Goal: Book appointment/travel/reservation

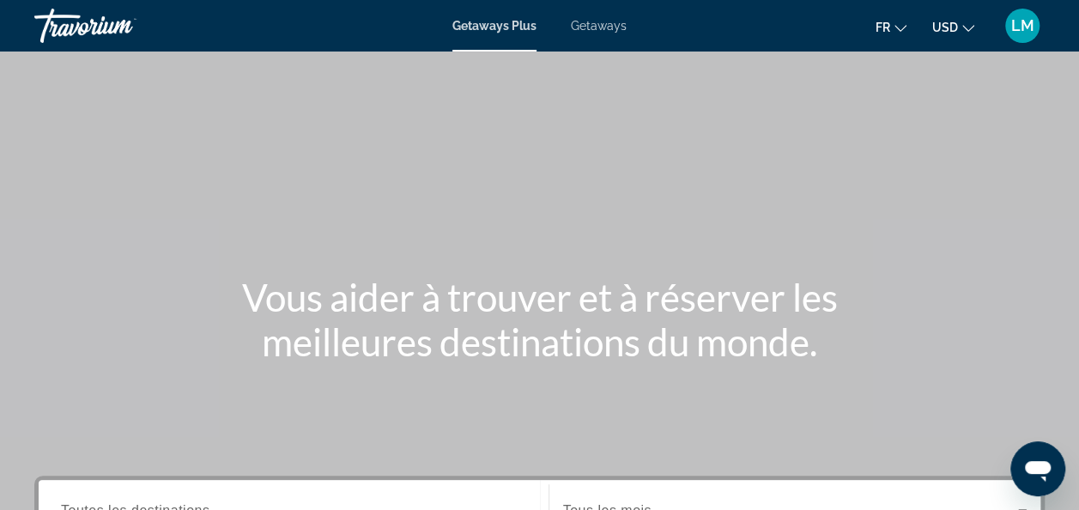
click at [594, 26] on span "Getaways" at bounding box center [599, 26] width 56 height 14
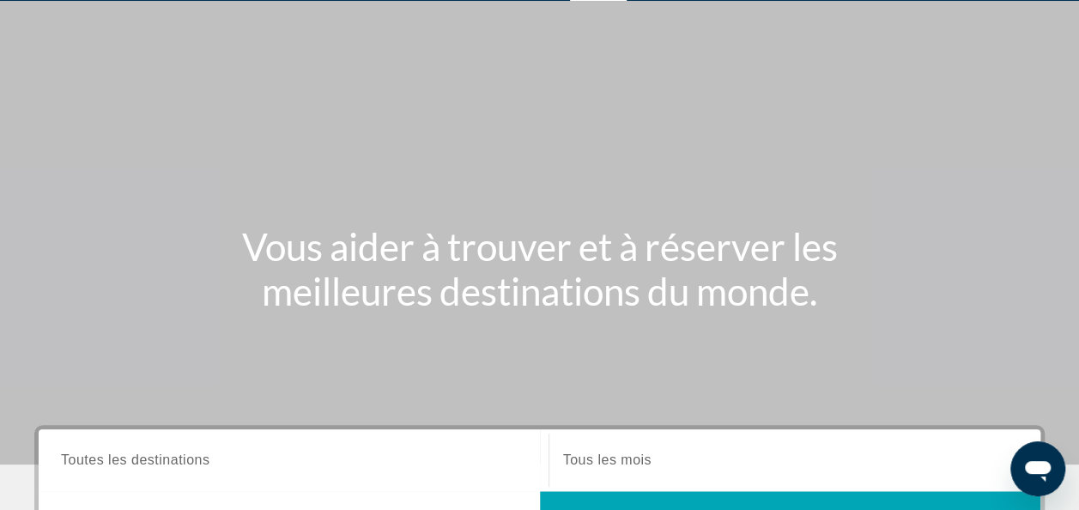
scroll to position [10, 0]
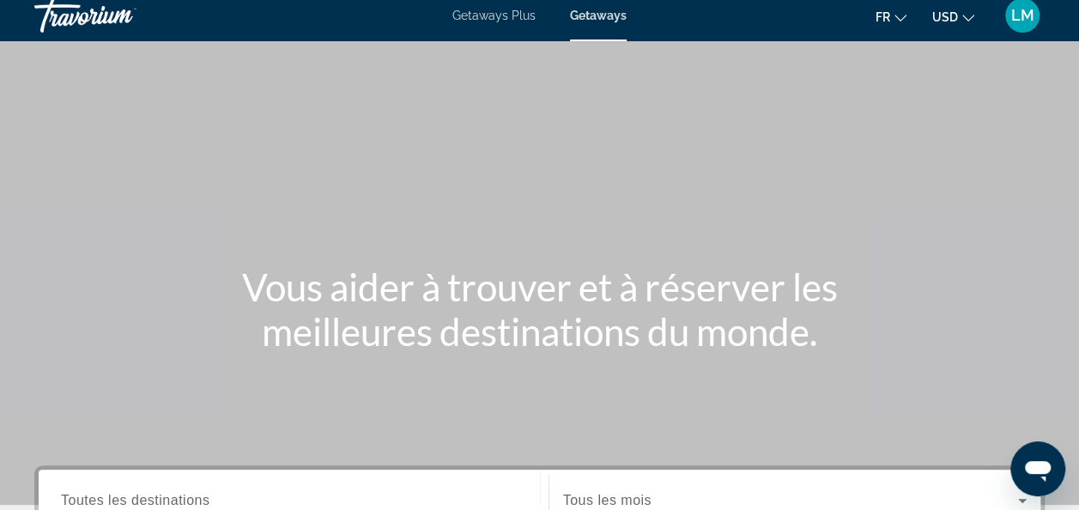
click at [508, 23] on div "Getaways Plus Getaways fr English Español Français Italiano Português русский U…" at bounding box center [539, 15] width 1079 height 45
click at [501, 14] on span "Getaways Plus" at bounding box center [493, 16] width 83 height 14
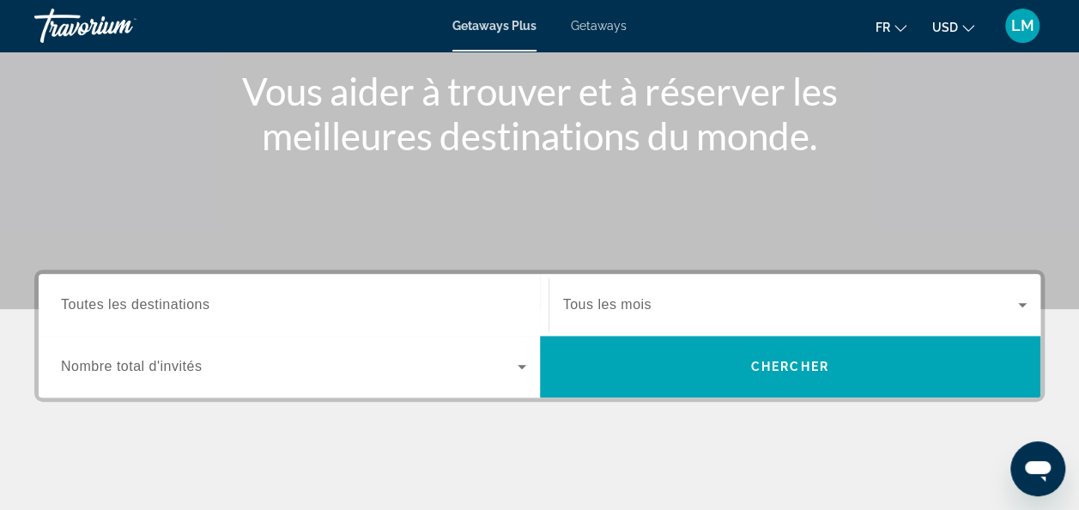
scroll to position [209, 0]
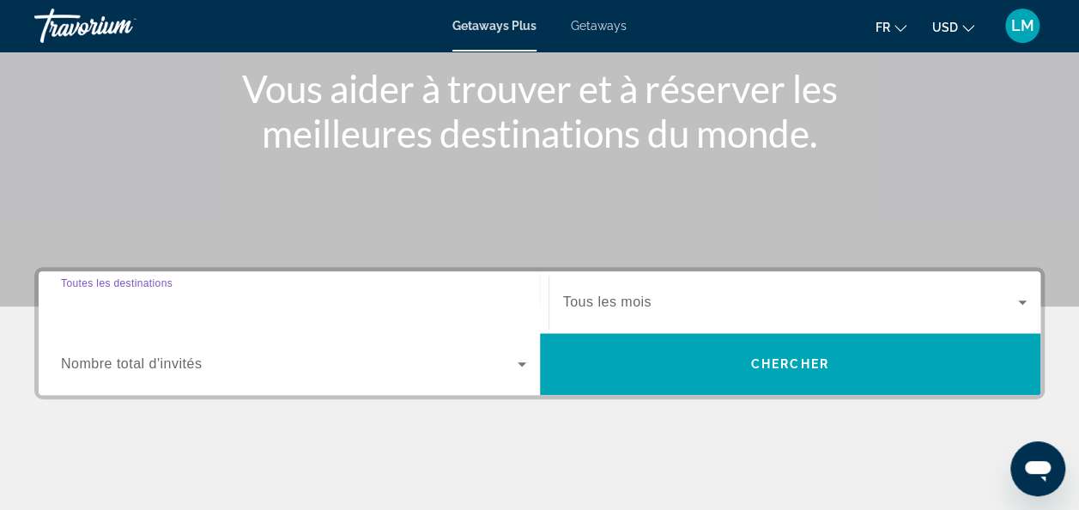
click at [252, 297] on input "Destination Toutes les destinations" at bounding box center [293, 303] width 465 height 21
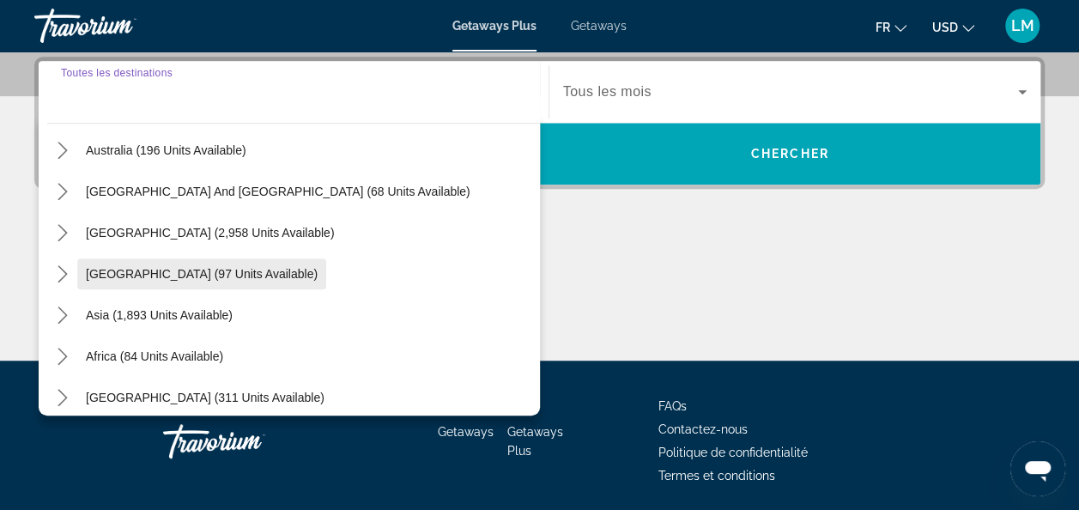
scroll to position [278, 0]
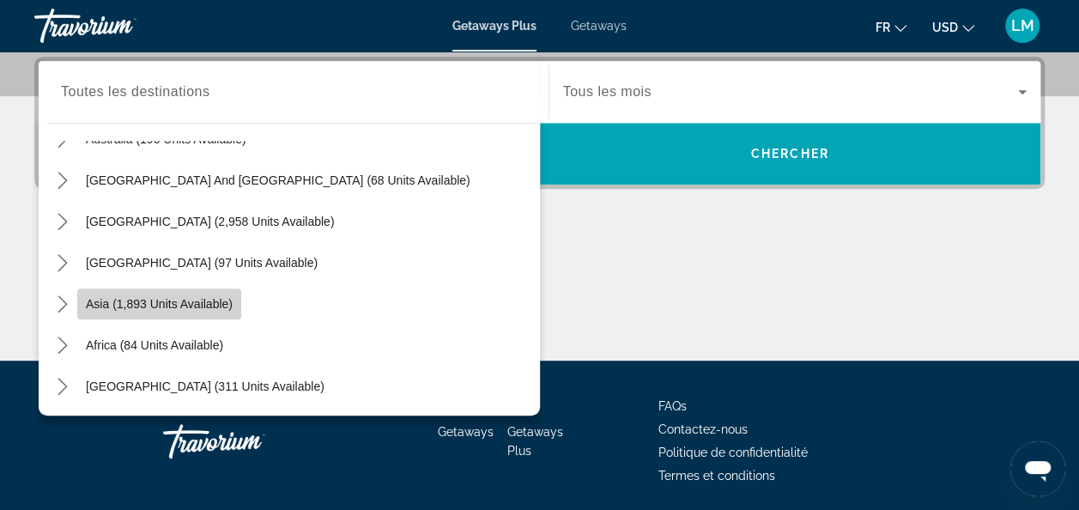
click at [197, 305] on span "Asia (1,893 units available)" at bounding box center [159, 304] width 147 height 14
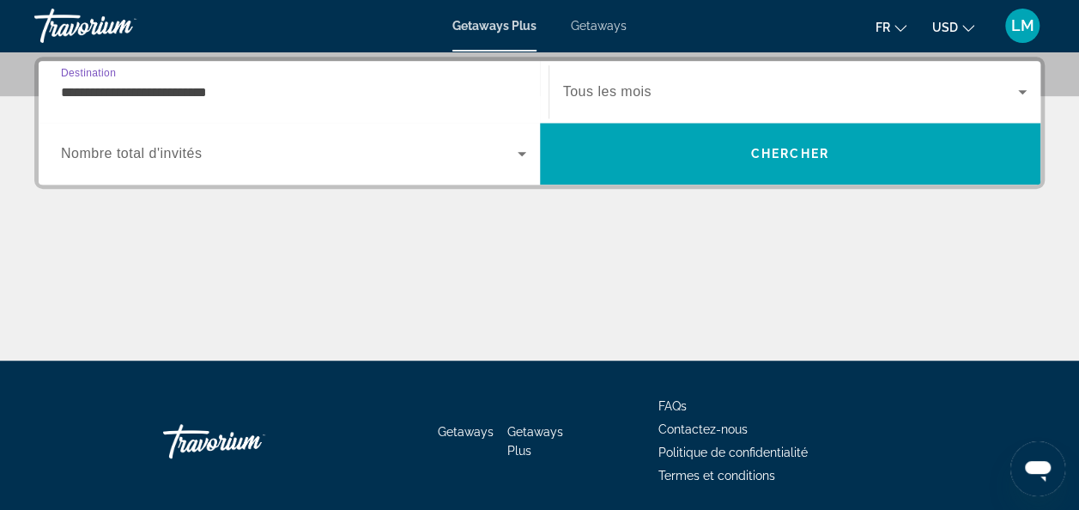
click at [414, 91] on input "**********" at bounding box center [293, 92] width 465 height 21
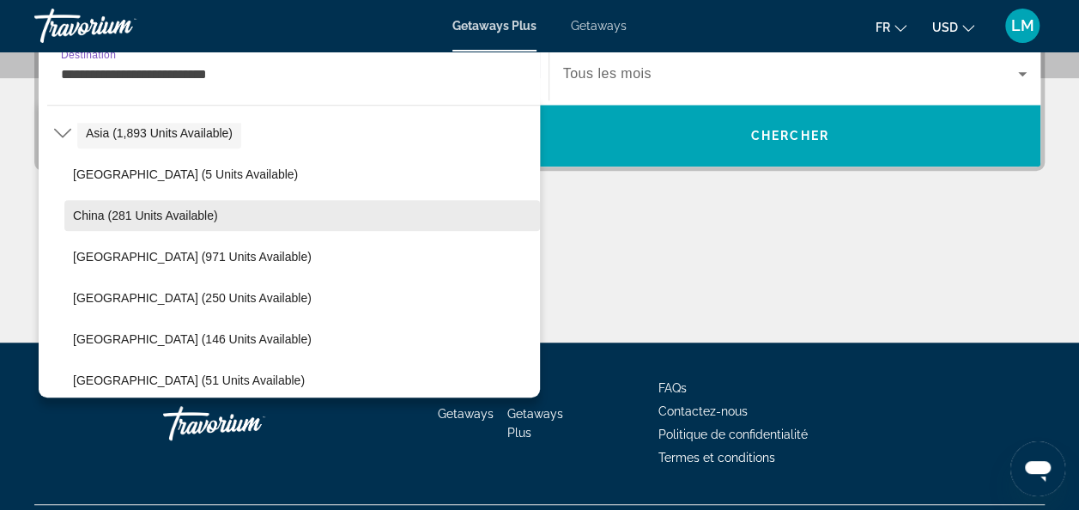
scroll to position [444, 0]
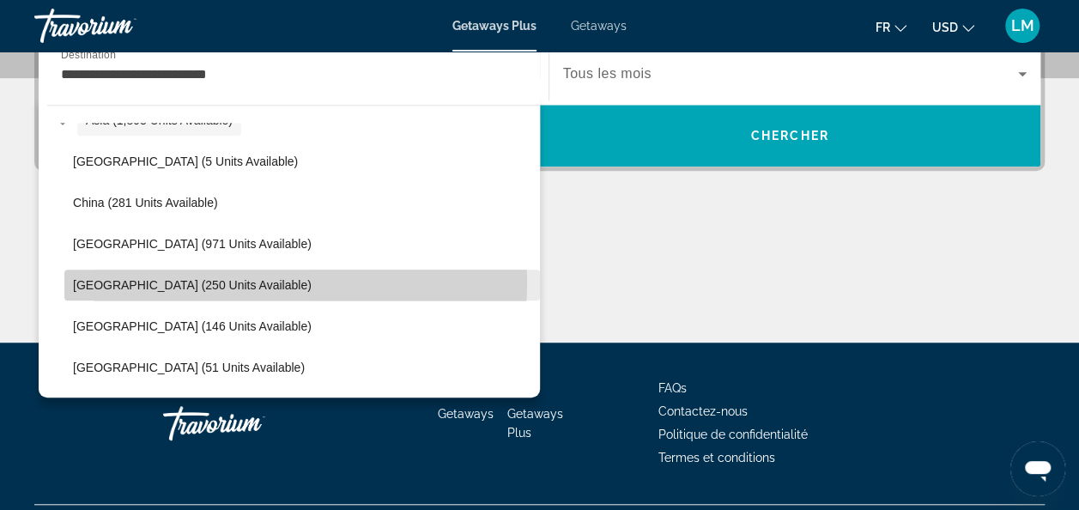
click at [201, 280] on span "[GEOGRAPHIC_DATA] (250 units available)" at bounding box center [192, 285] width 239 height 14
type input "**********"
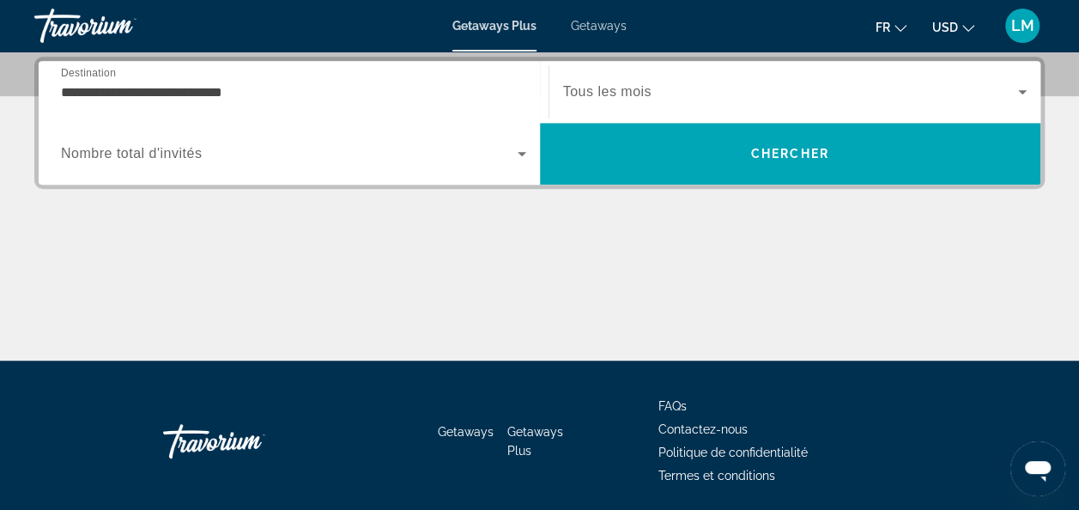
click at [646, 88] on span "Tous les mois" at bounding box center [607, 91] width 88 height 15
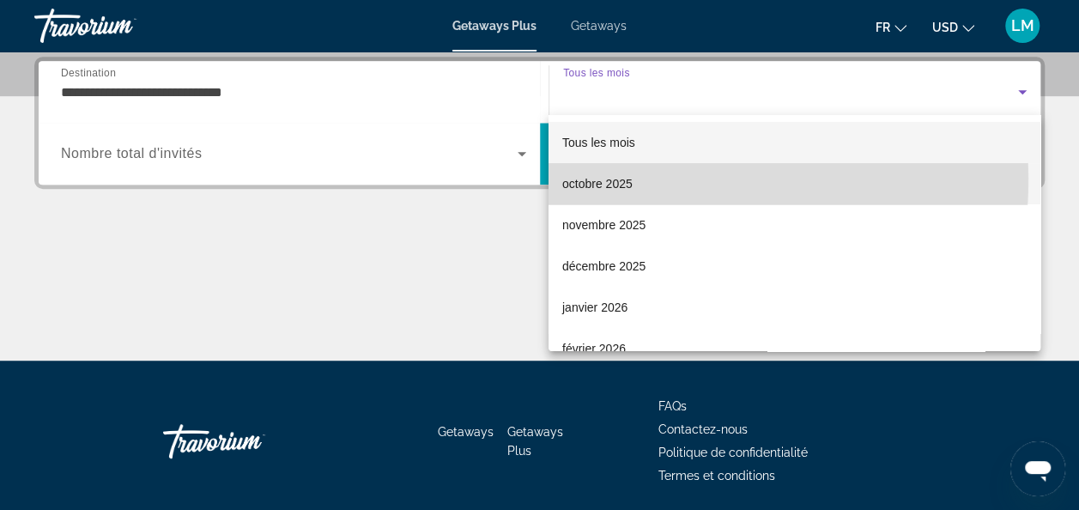
click at [615, 179] on span "octobre 2025" at bounding box center [597, 183] width 70 height 21
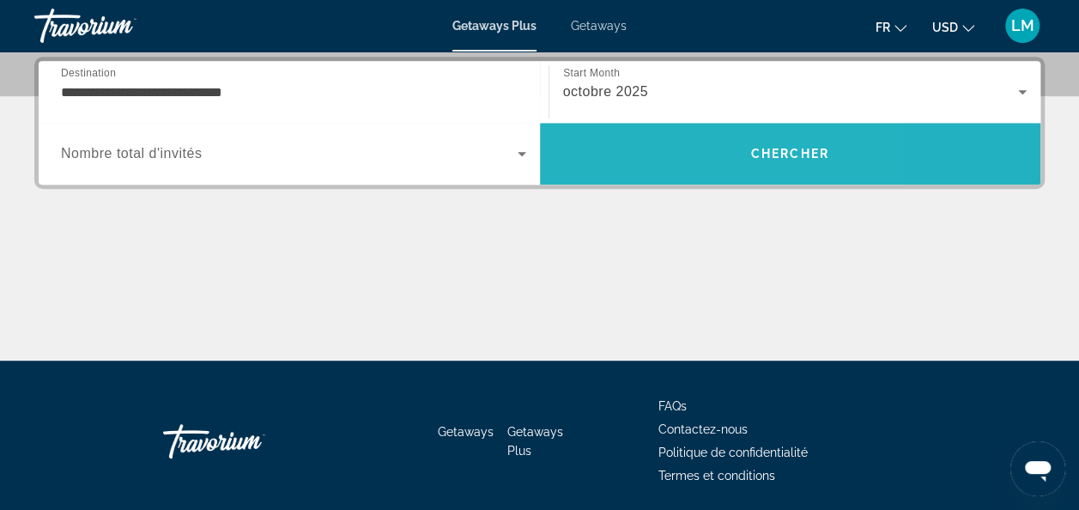
click at [646, 152] on span "Search" at bounding box center [790, 153] width 501 height 41
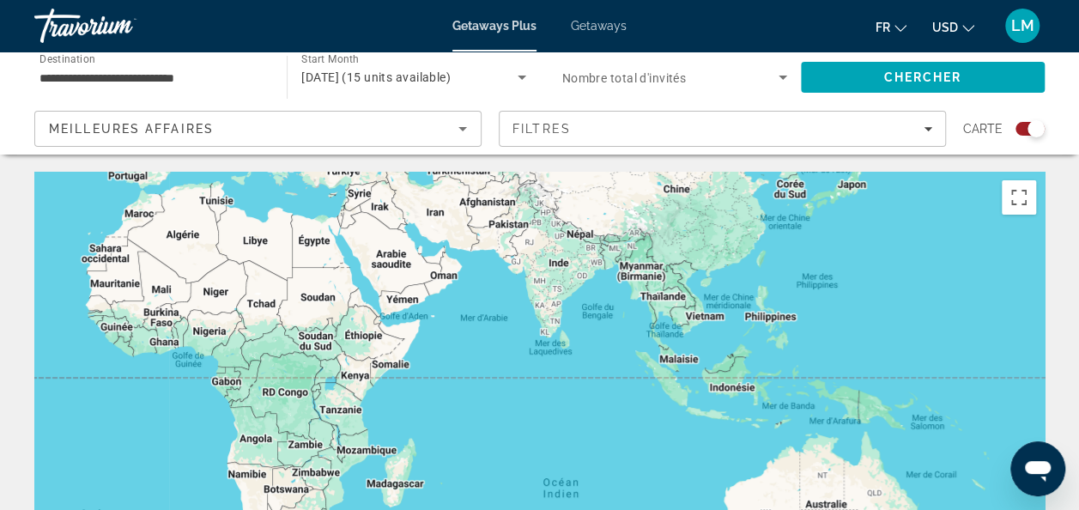
drag, startPoint x: 939, startPoint y: 415, endPoint x: 420, endPoint y: 209, distance: 558.4
click at [420, 209] on div "Main content" at bounding box center [539, 429] width 1010 height 515
click at [736, 404] on image "Main content" at bounding box center [734, 403] width 10 height 10
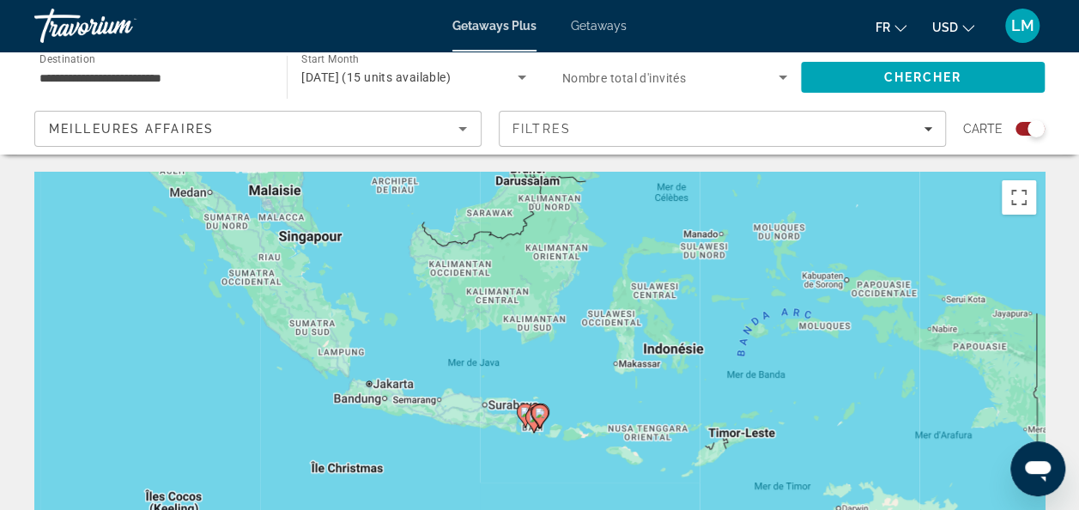
click at [538, 419] on icon "Main content" at bounding box center [538, 416] width 15 height 22
type input "**********"
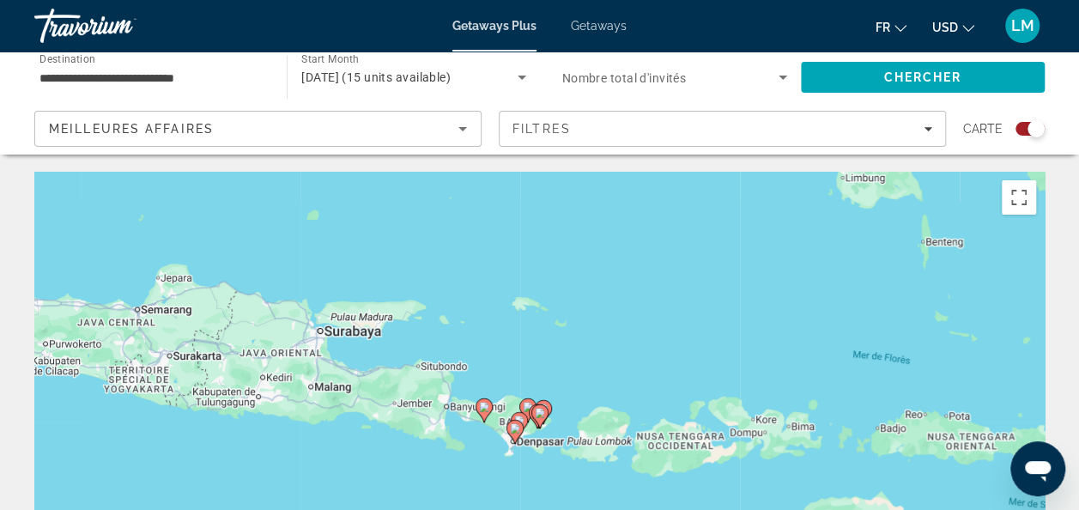
click at [517, 431] on image "Main content" at bounding box center [515, 428] width 10 height 10
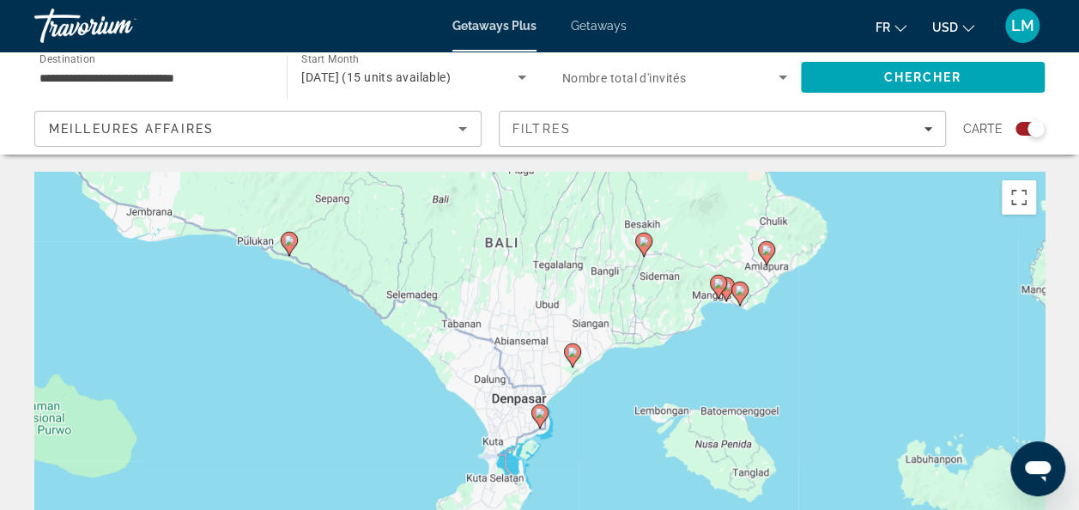
click at [538, 417] on image "Main content" at bounding box center [540, 413] width 10 height 10
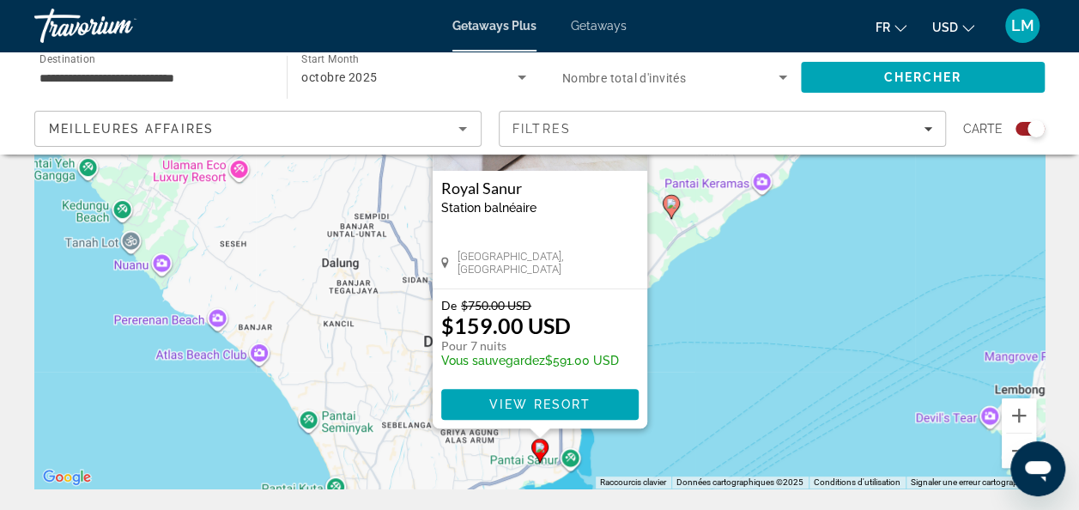
scroll to position [197, 0]
click at [534, 324] on p "$159.00 USD" at bounding box center [506, 326] width 130 height 26
click at [535, 402] on span "View Resort" at bounding box center [538, 405] width 101 height 14
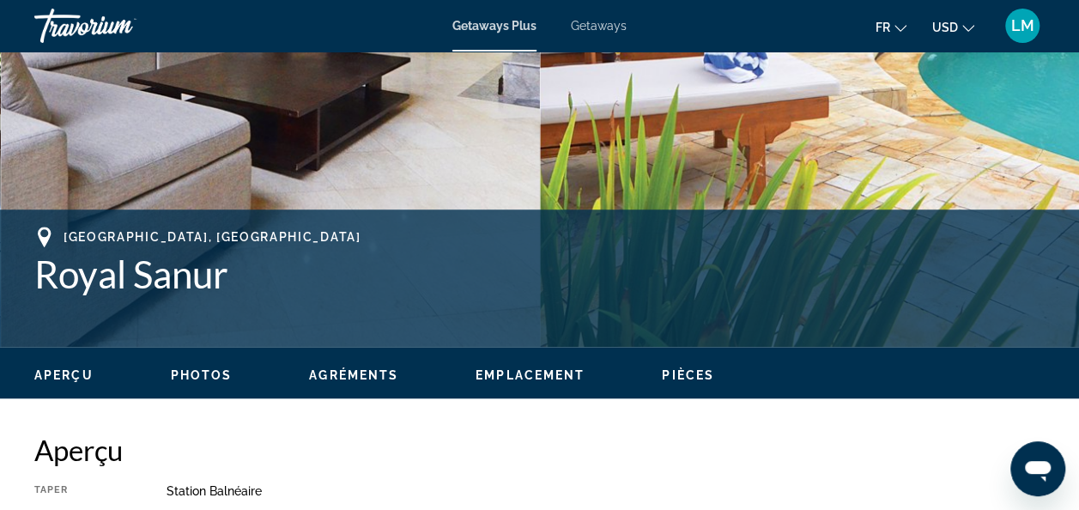
scroll to position [524, 0]
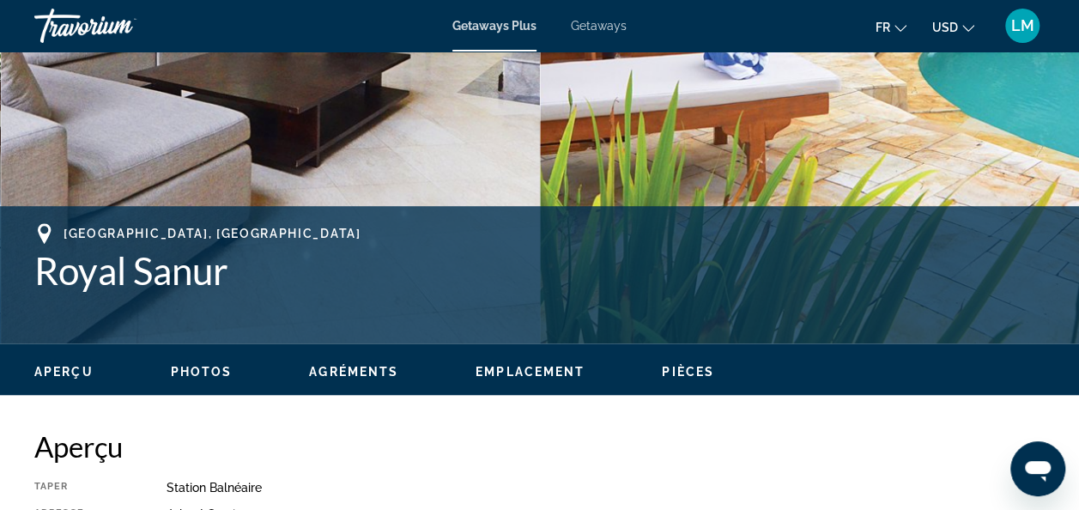
click at [955, 33] on span "USD" at bounding box center [945, 28] width 26 height 14
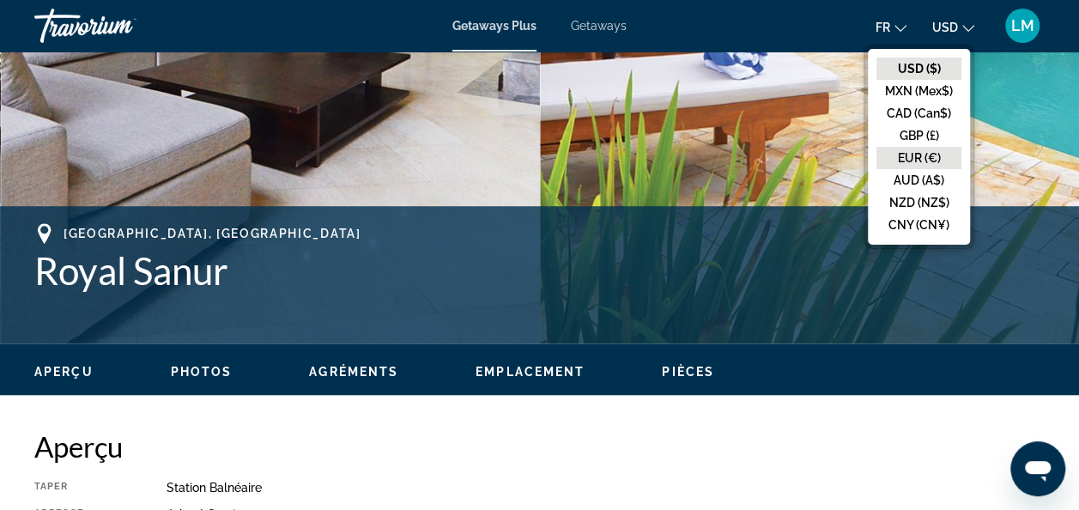
click at [910, 158] on button "EUR (€)" at bounding box center [918, 158] width 85 height 22
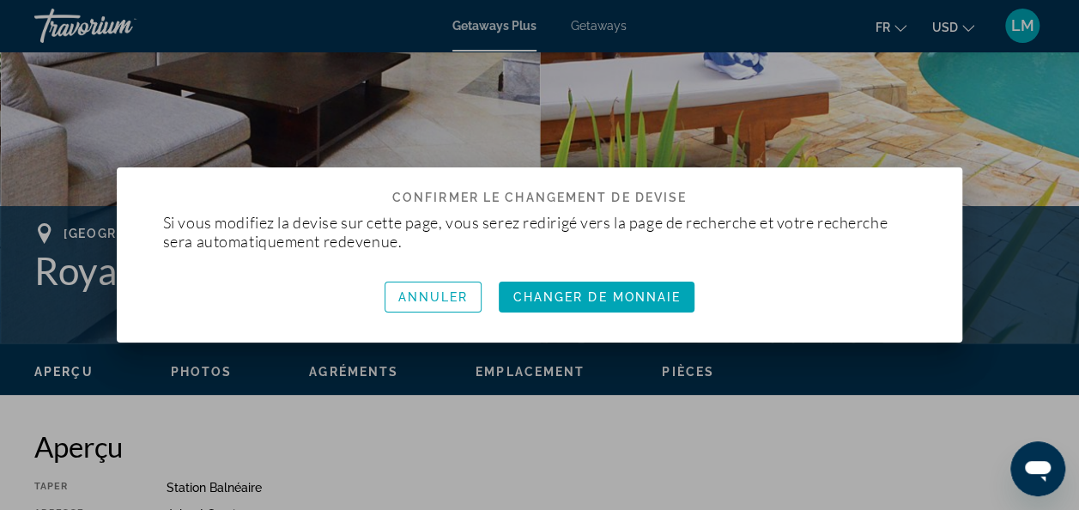
scroll to position [0, 0]
click at [611, 304] on span "button" at bounding box center [597, 296] width 196 height 41
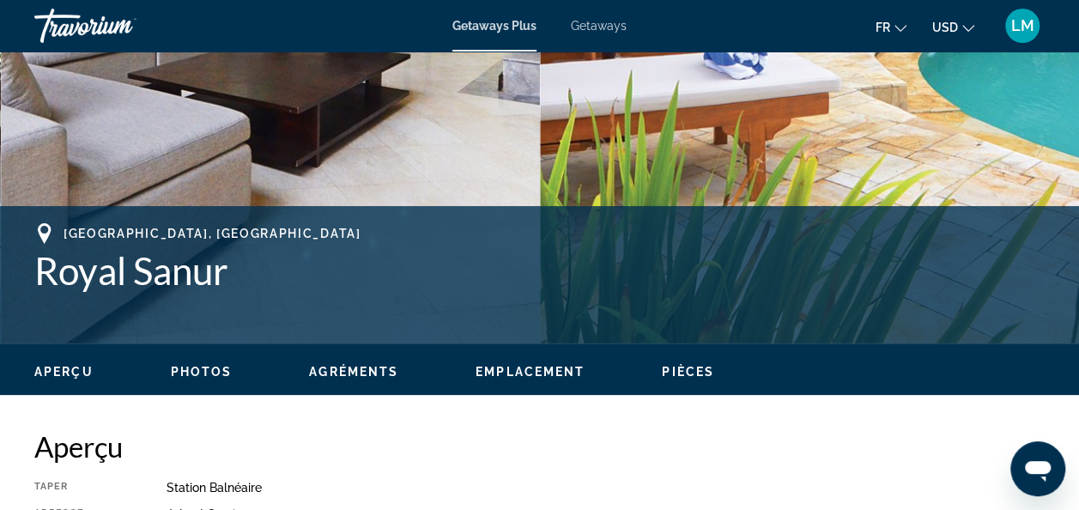
scroll to position [524, 0]
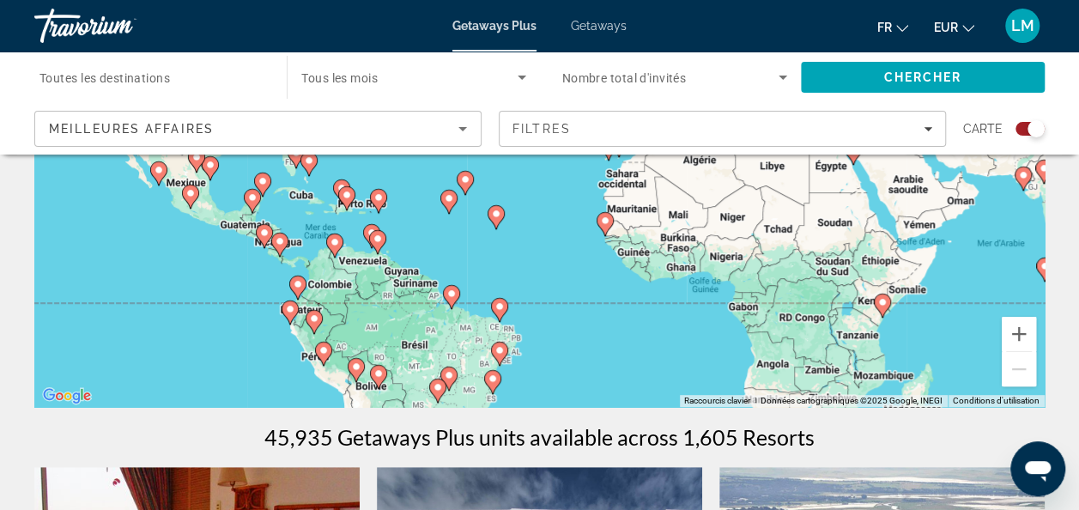
scroll to position [283, 0]
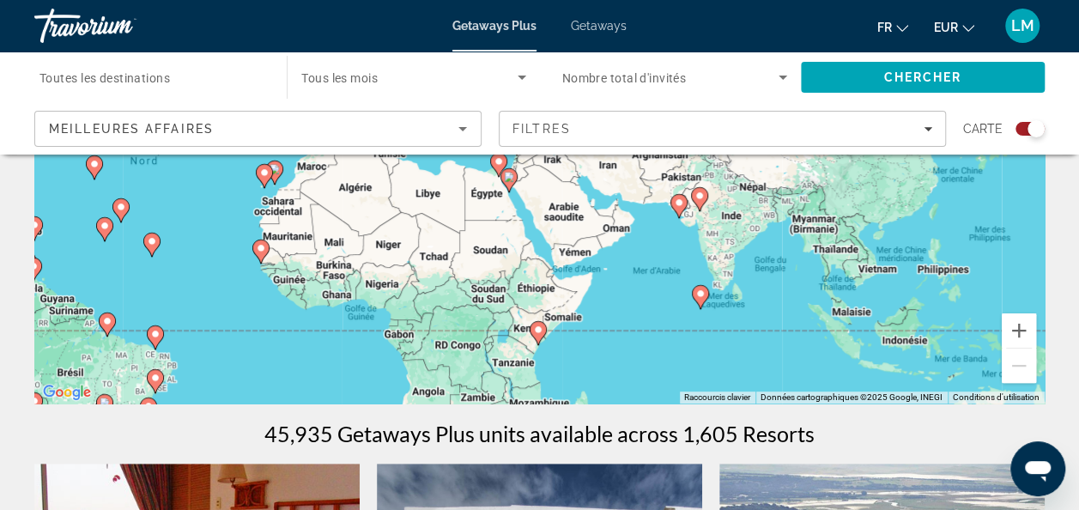
drag, startPoint x: 907, startPoint y: 275, endPoint x: 561, endPoint y: 307, distance: 347.5
click at [561, 307] on div "Pour activer le glissement avec le clavier, appuyez sur Alt+Entrée. Une fois ce…" at bounding box center [539, 145] width 1010 height 515
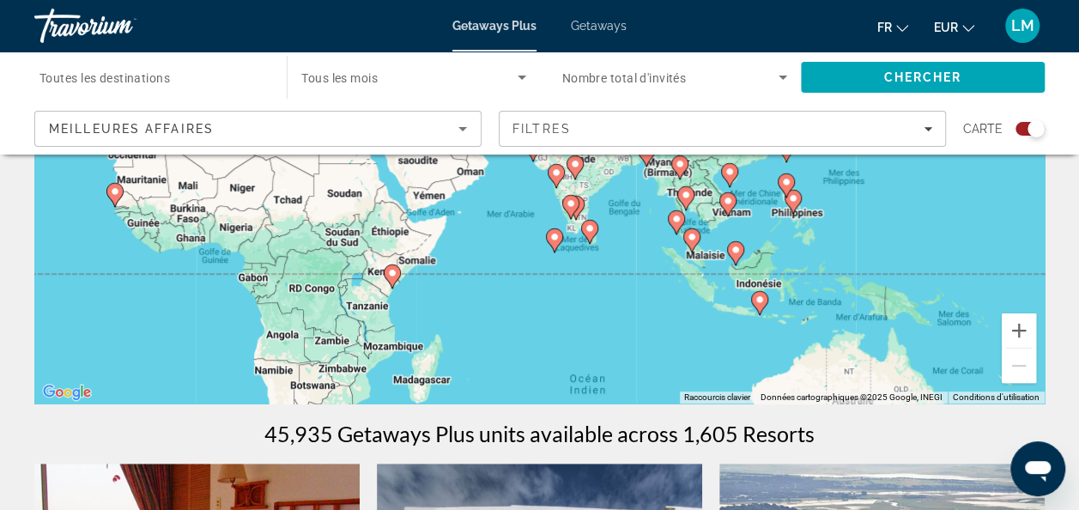
drag, startPoint x: 925, startPoint y: 271, endPoint x: 753, endPoint y: 216, distance: 181.1
click at [753, 216] on div "Pour activer le glissement avec le clavier, appuyez sur Alt+Entrée. Une fois ce…" at bounding box center [539, 145] width 1010 height 515
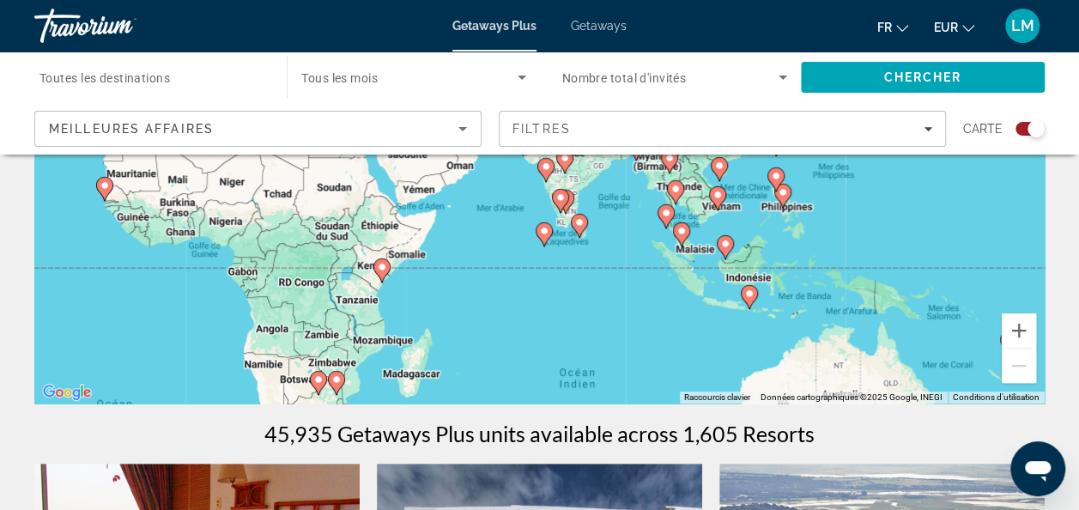
click at [750, 294] on image "Main content" at bounding box center [749, 293] width 10 height 10
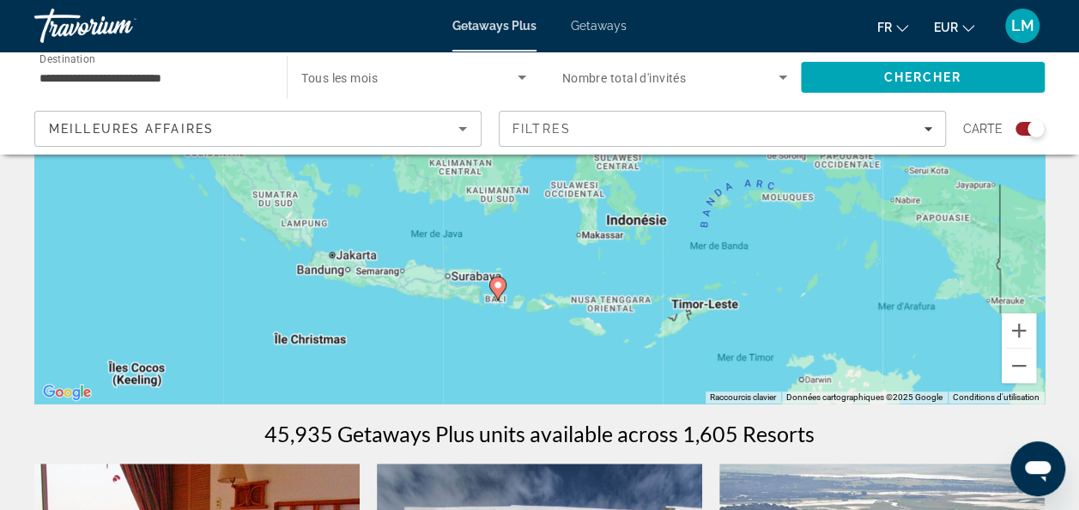
drag, startPoint x: 708, startPoint y: 213, endPoint x: 671, endPoint y: 373, distance: 163.9
click at [671, 373] on div "Pour naviguer, appuyez sur les touches fléchées. Pour activer le glissement ave…" at bounding box center [539, 145] width 1010 height 515
click at [500, 295] on gmp-advanced-marker "Main content" at bounding box center [497, 289] width 17 height 26
type input "**********"
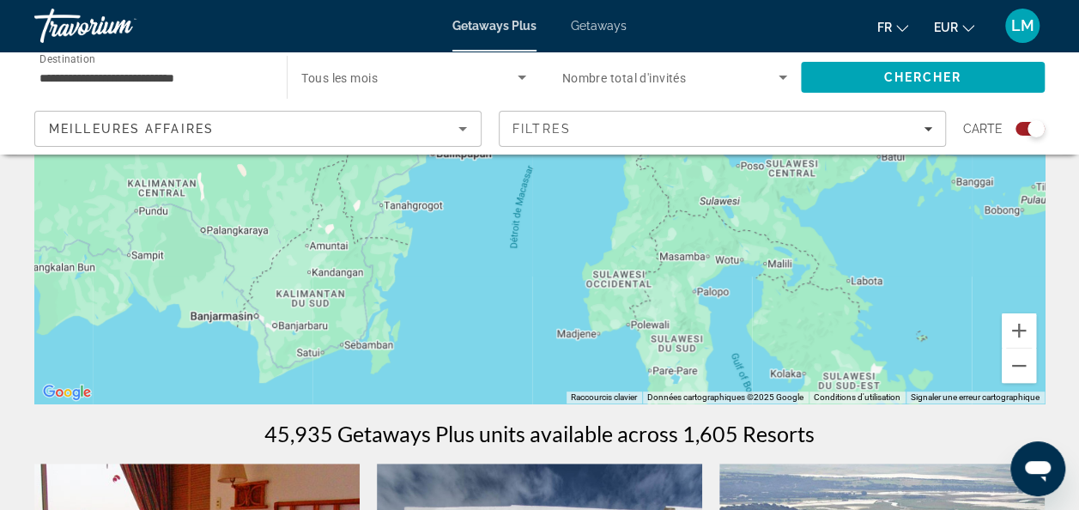
drag, startPoint x: 453, startPoint y: 371, endPoint x: 407, endPoint y: 285, distance: 97.6
click at [407, 285] on div "Pour naviguer, appuyez sur les touches fléchées. Pour activer le glissement ave…" at bounding box center [539, 145] width 1010 height 515
click at [1014, 373] on button "Zoom arrière" at bounding box center [1019, 366] width 34 height 34
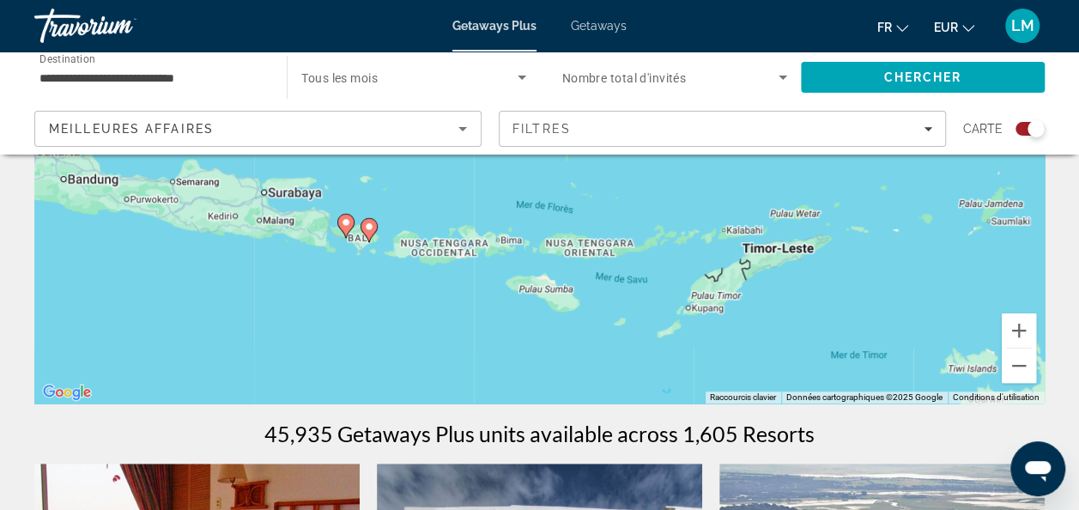
drag, startPoint x: 742, startPoint y: 269, endPoint x: 676, endPoint y: 81, distance: 199.0
click at [367, 239] on icon "Main content" at bounding box center [368, 230] width 15 height 22
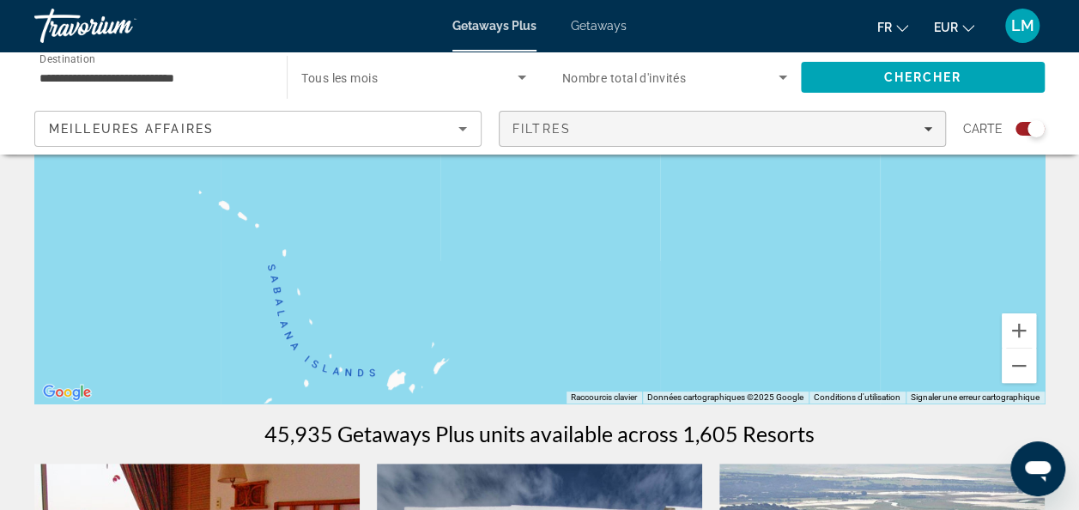
drag, startPoint x: 244, startPoint y: 376, endPoint x: 542, endPoint y: 115, distance: 396.0
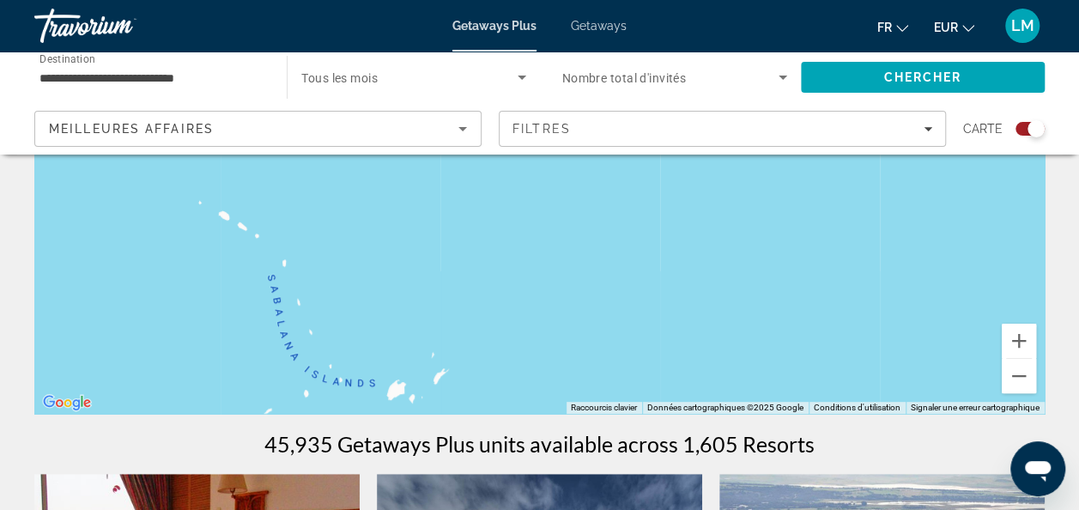
scroll to position [274, 0]
click at [1018, 378] on button "Zoom arrière" at bounding box center [1019, 375] width 34 height 34
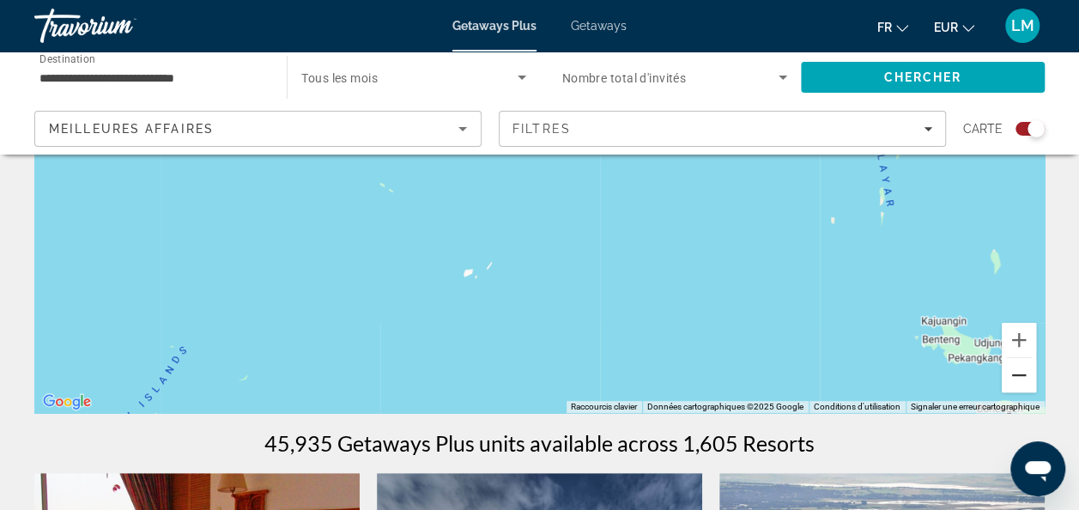
click at [1018, 378] on button "Zoom arrière" at bounding box center [1019, 375] width 34 height 34
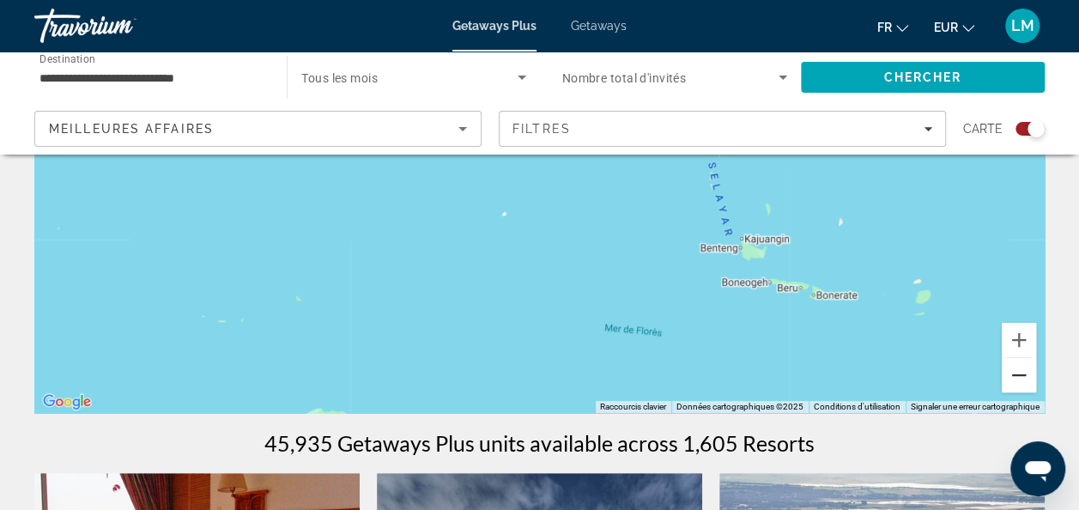
click at [1018, 378] on button "Zoom arrière" at bounding box center [1019, 375] width 34 height 34
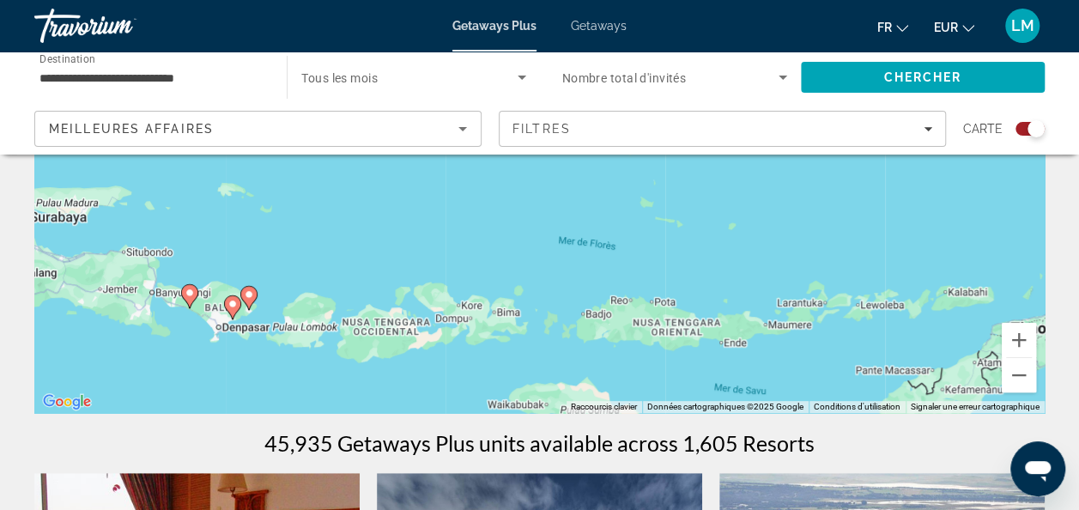
click at [232, 310] on icon "Main content" at bounding box center [231, 307] width 15 height 22
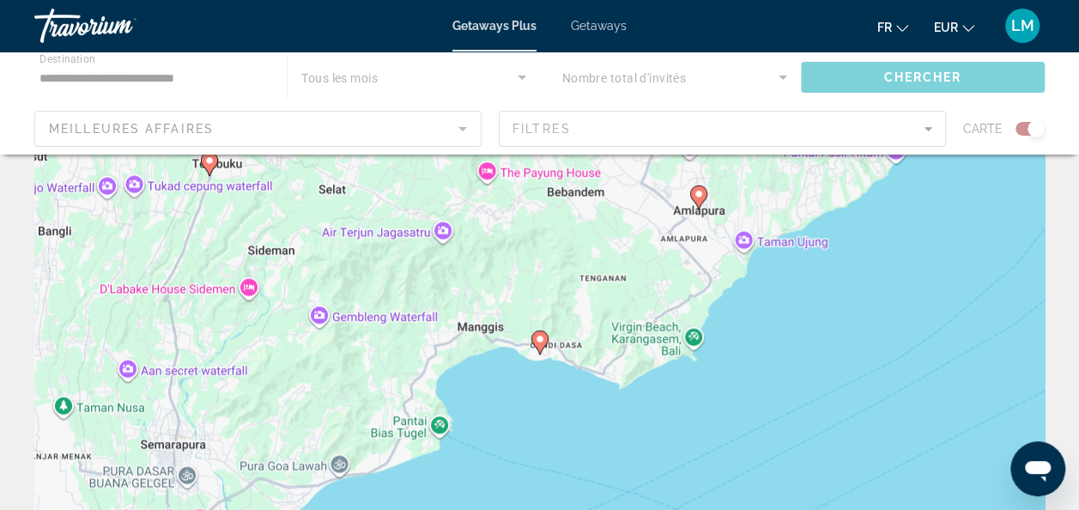
scroll to position [0, 0]
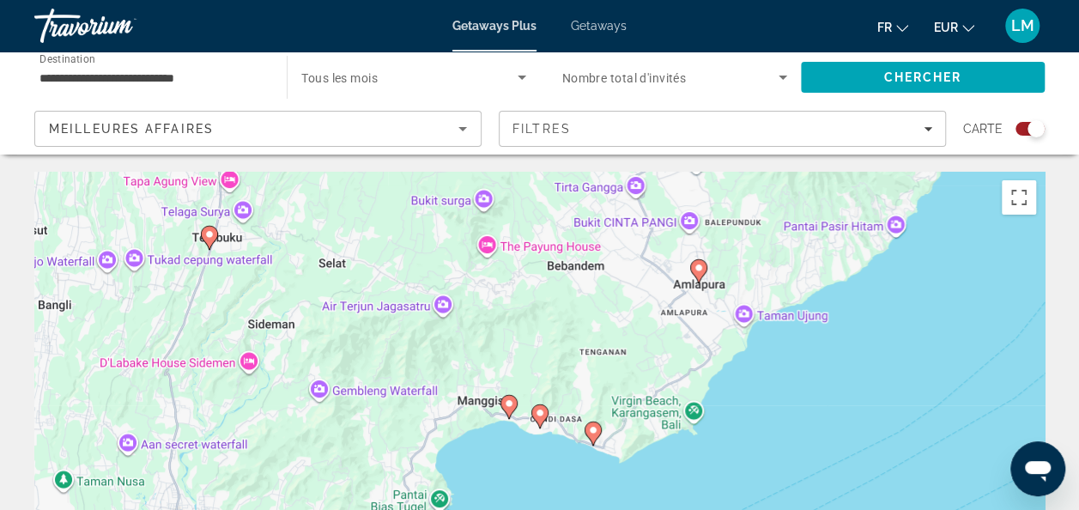
click at [591, 440] on icon "Main content" at bounding box center [592, 433] width 15 height 22
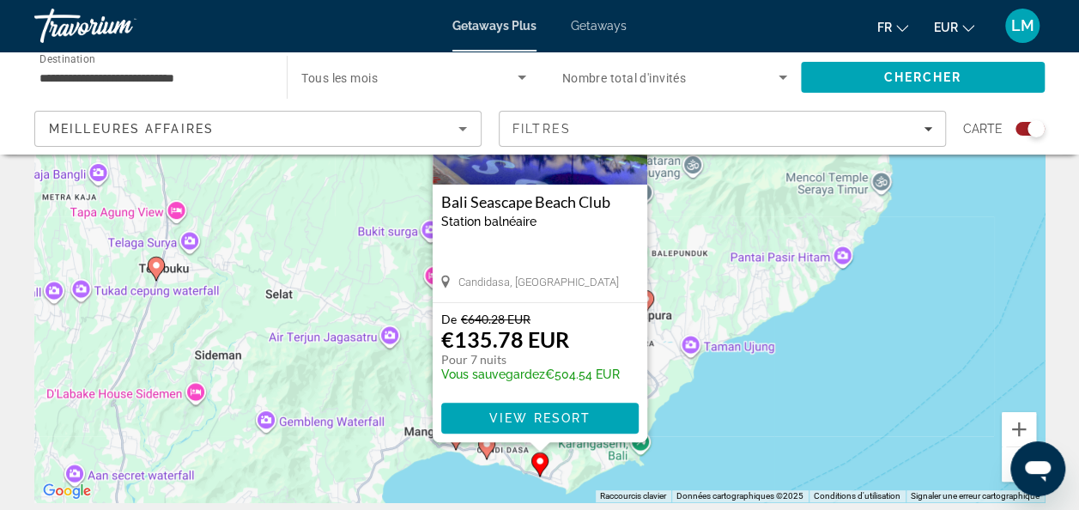
scroll to position [185, 0]
click at [695, 454] on div "Pour activer le glissement avec le clavier, appuyez sur Alt+Entrée. Une fois ce…" at bounding box center [539, 243] width 1010 height 515
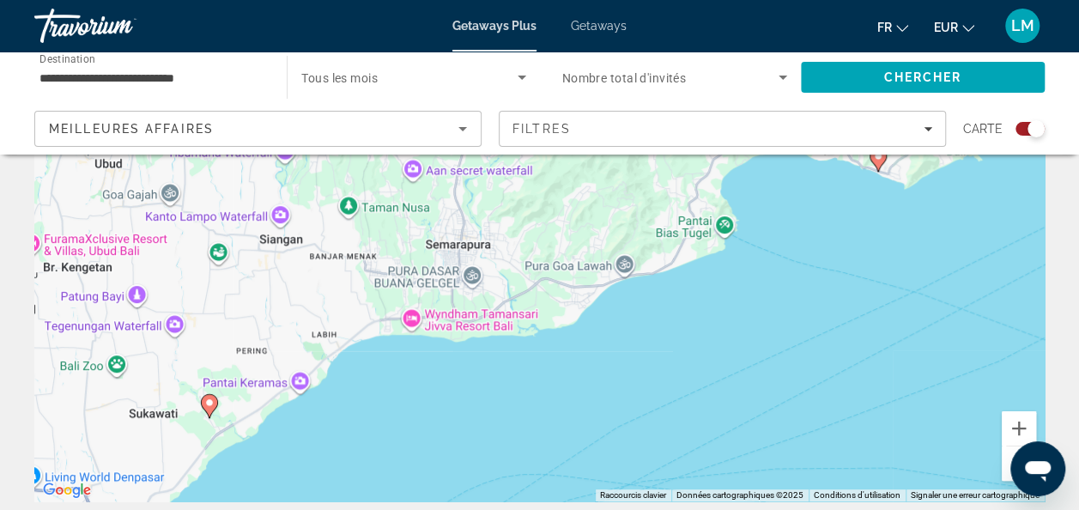
scroll to position [0, 0]
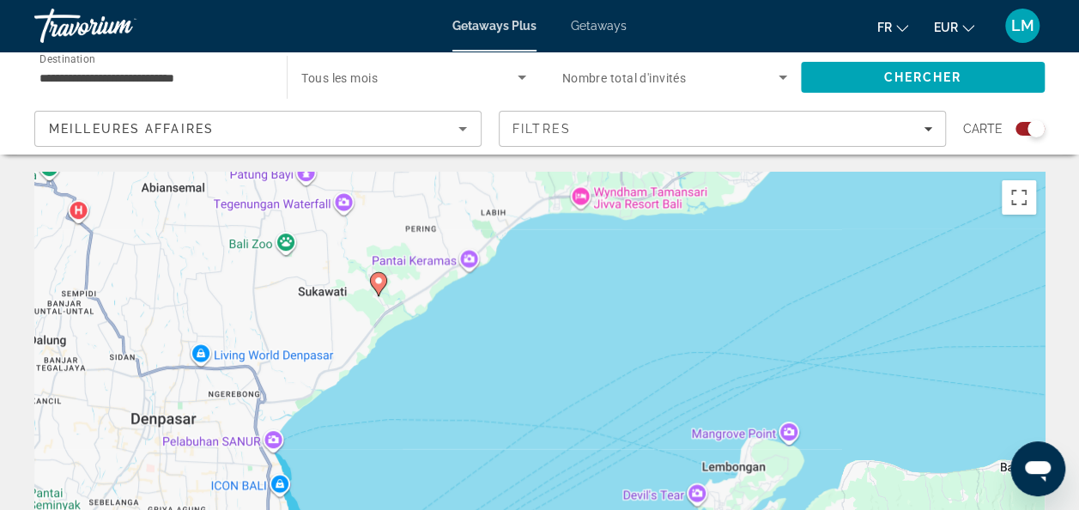
drag, startPoint x: 585, startPoint y: 418, endPoint x: 1095, endPoint y: -29, distance: 678.3
click at [1079, 0] on html "**********" at bounding box center [539, 255] width 1079 height 510
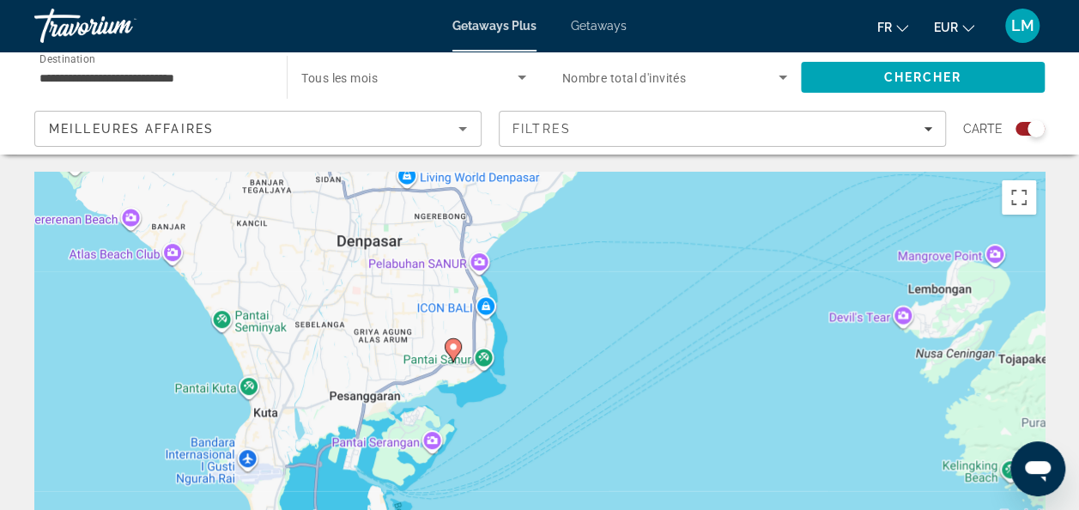
drag, startPoint x: 233, startPoint y: 402, endPoint x: 442, endPoint y: 223, distance: 274.6
click at [442, 223] on div "Pour activer le glissement avec le clavier, appuyez sur Alt+Entrée. Une fois ce…" at bounding box center [539, 429] width 1010 height 515
click at [454, 343] on image "Main content" at bounding box center [453, 347] width 10 height 10
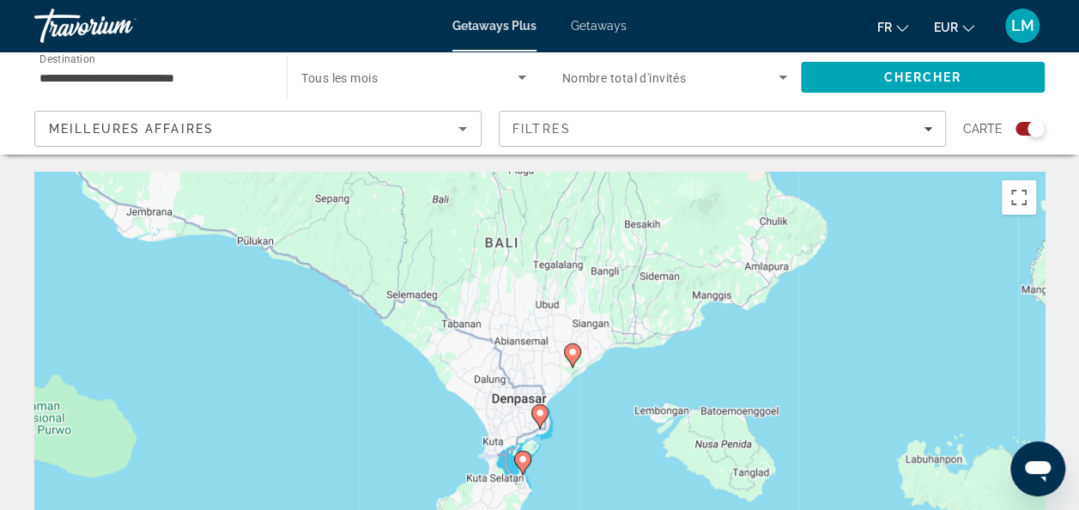
click at [536, 427] on gmp-advanced-marker "Main content" at bounding box center [539, 416] width 17 height 26
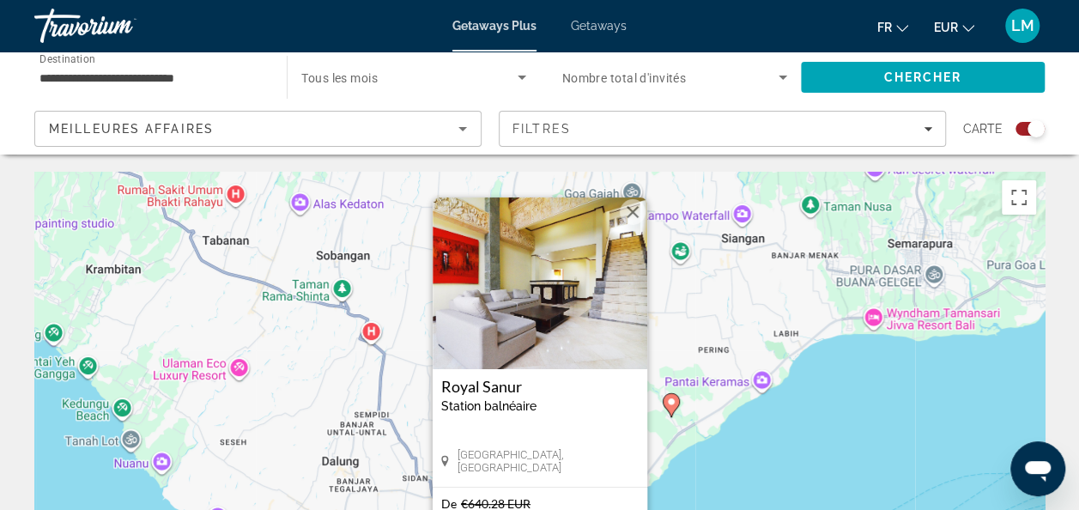
click at [533, 433] on div "[GEOGRAPHIC_DATA] balnéaire - Ceci est une station d'adultes seulement [GEOGRAP…" at bounding box center [540, 428] width 215 height 118
click at [482, 386] on h3 "Royal Sanur" at bounding box center [539, 386] width 197 height 17
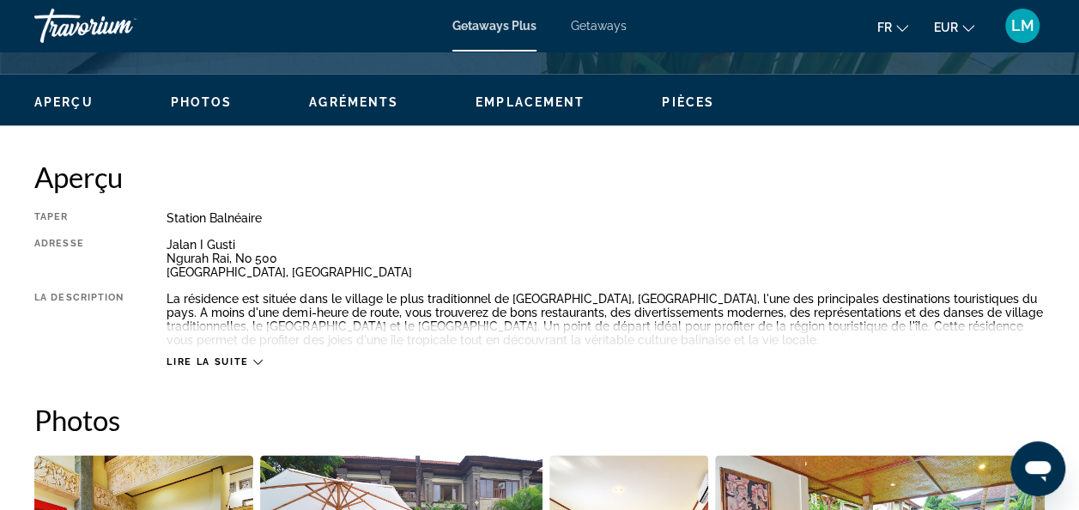
scroll to position [794, 0]
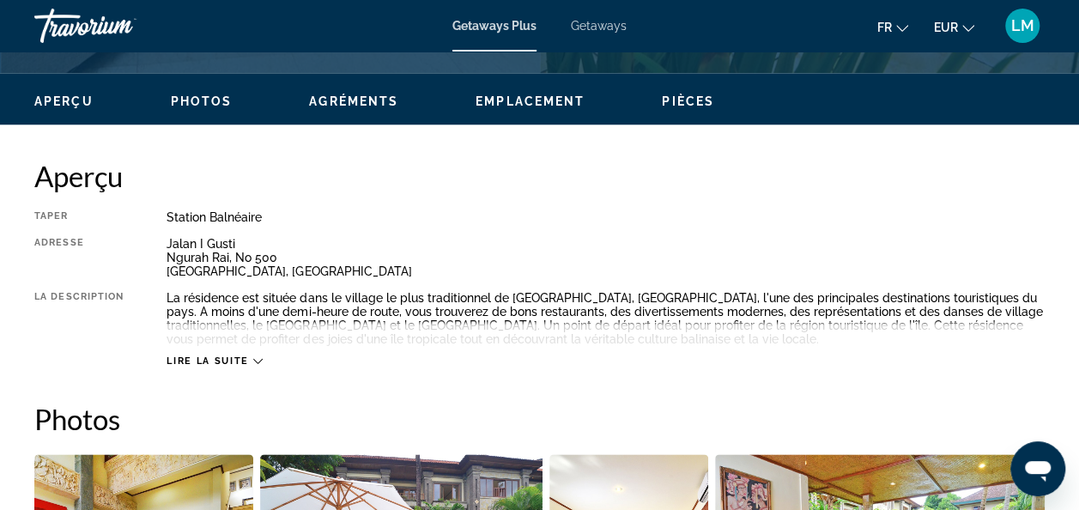
click at [232, 357] on span "Lire la suite" at bounding box center [208, 360] width 82 height 11
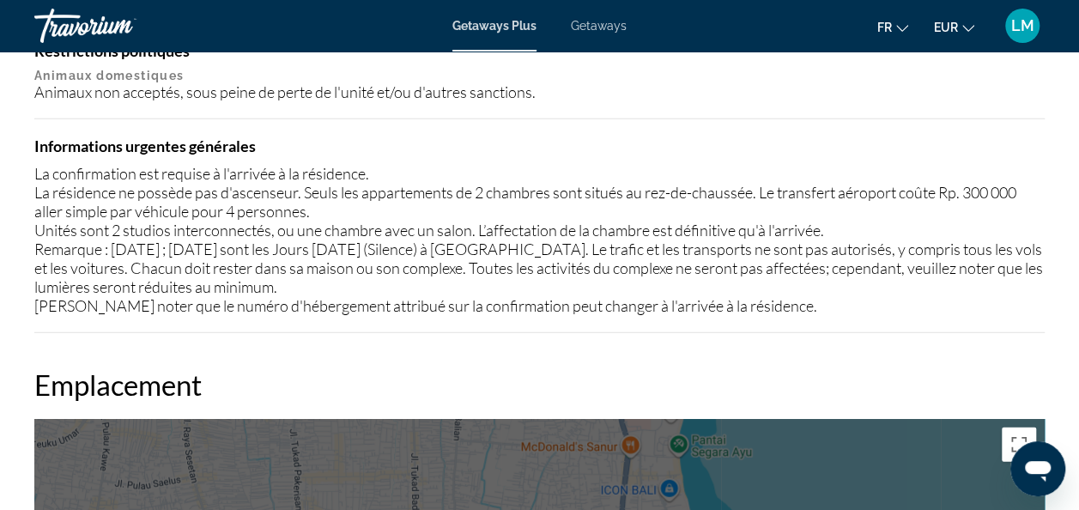
scroll to position [2036, 0]
